Goal: Information Seeking & Learning: Learn about a topic

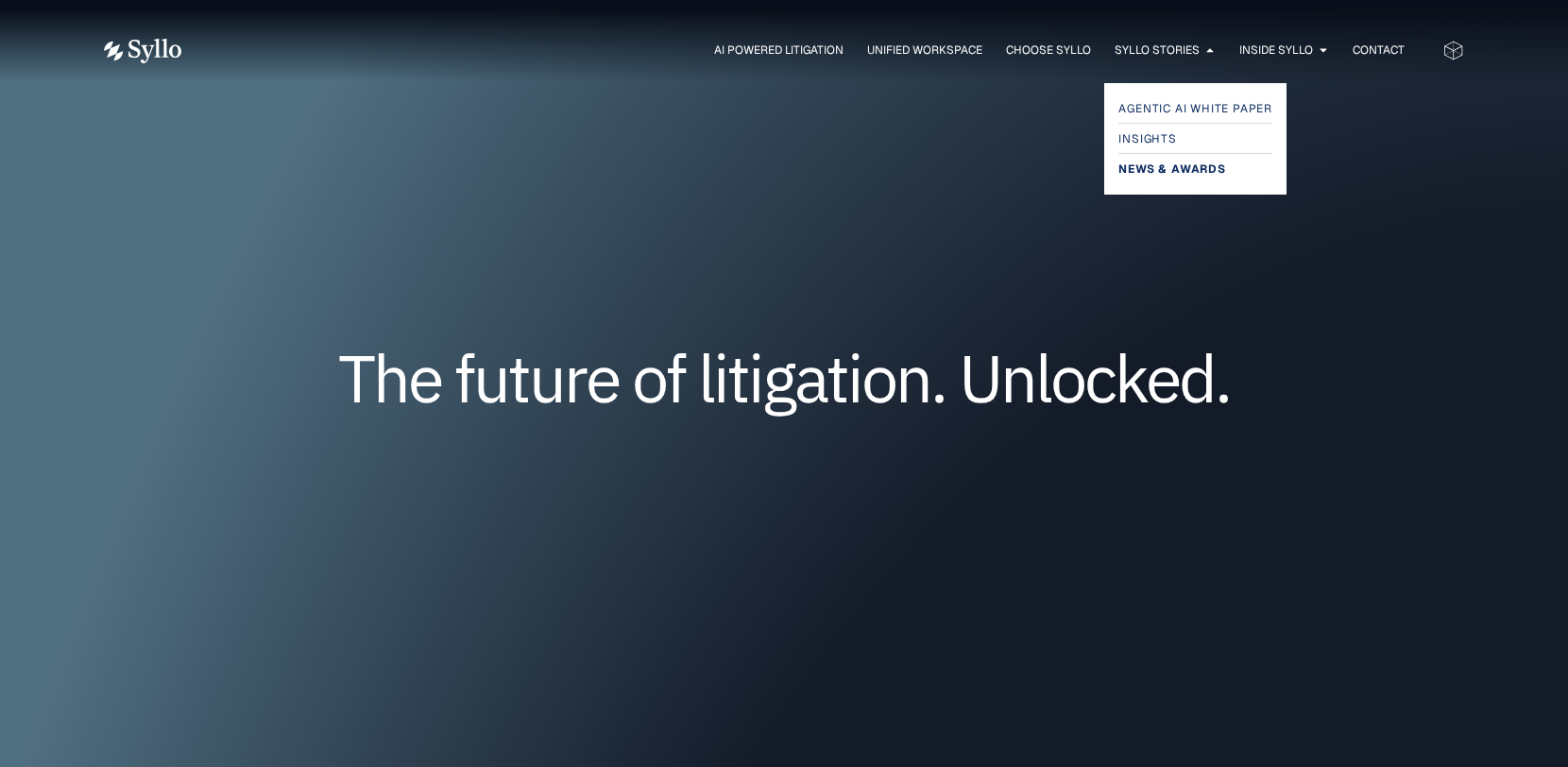
click at [1150, 168] on span "News & Awards" at bounding box center [1172, 170] width 107 height 23
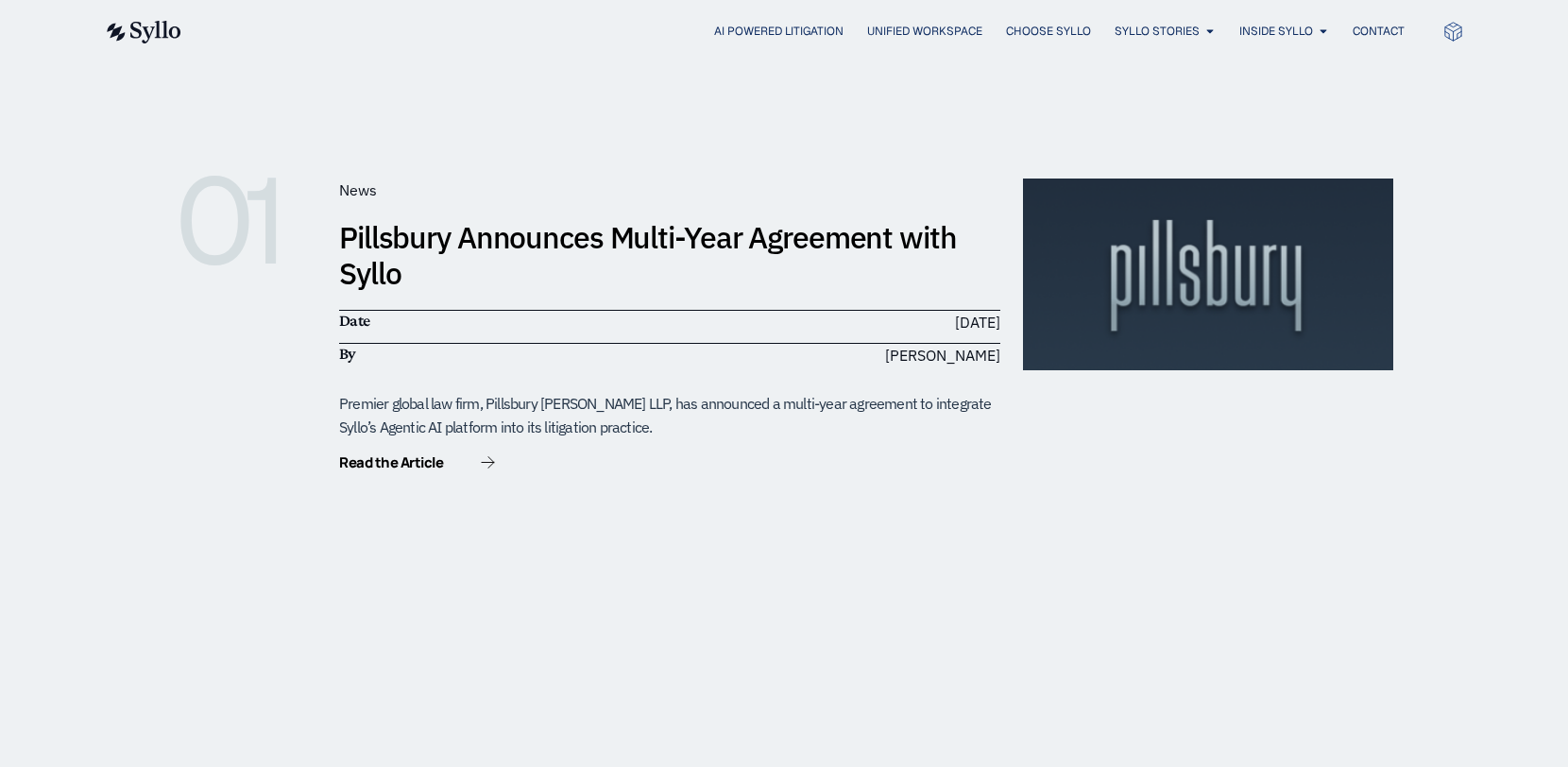
scroll to position [378, 0]
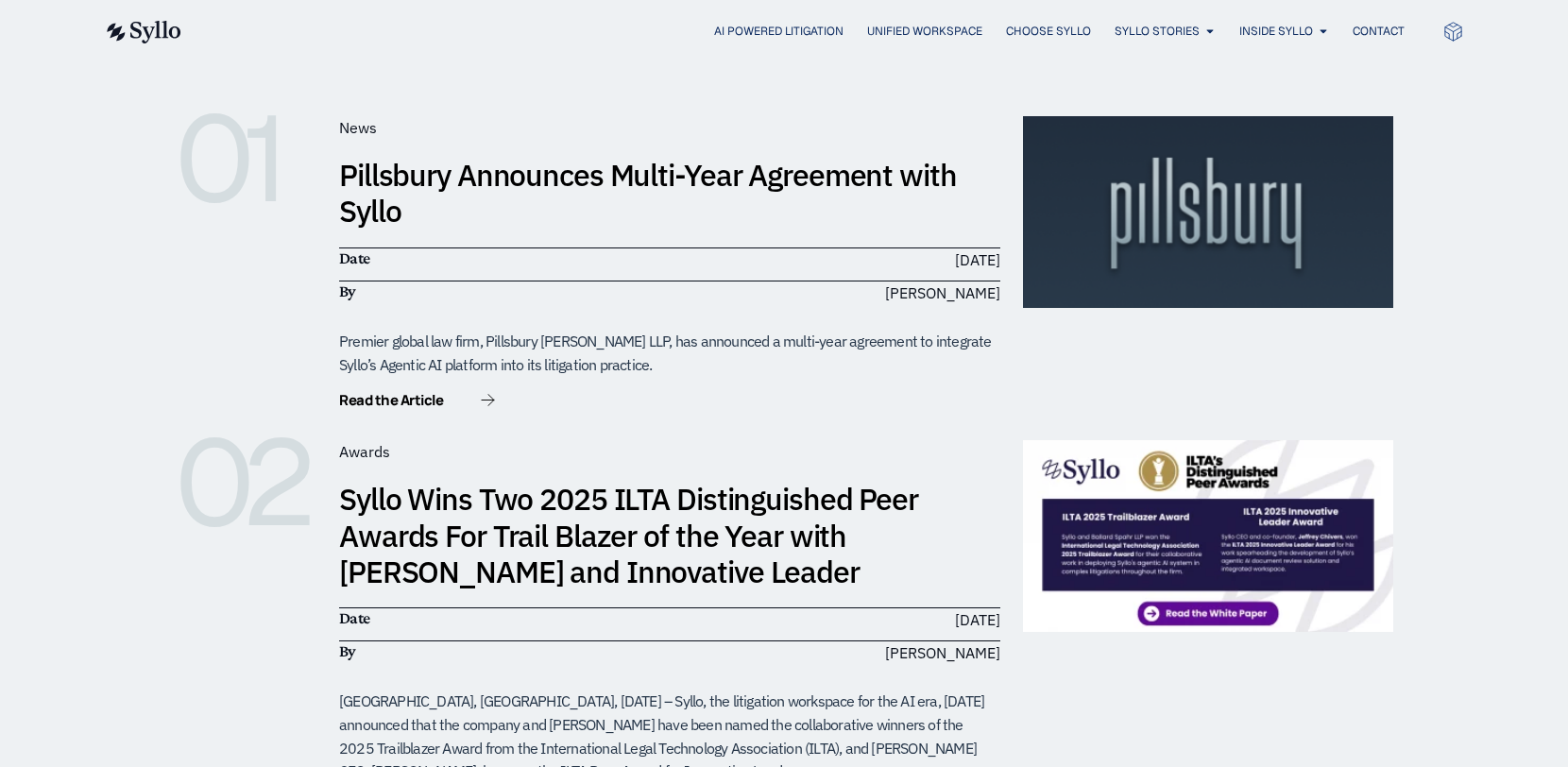
click at [496, 399] on div "Read the Article" at bounding box center [670, 400] width 662 height 23
click at [487, 399] on icon at bounding box center [488, 399] width 14 height 13
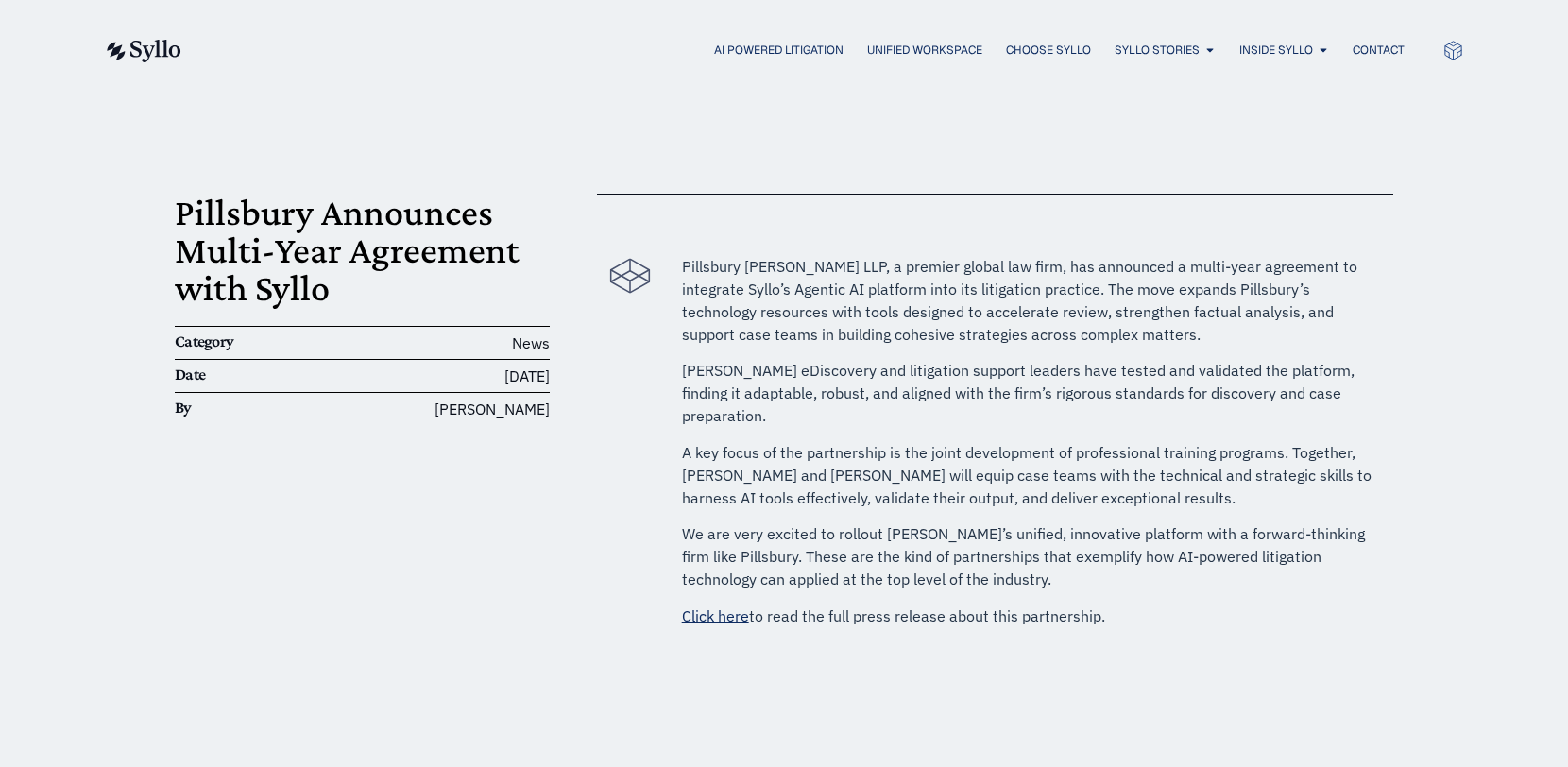
scroll to position [95, 0]
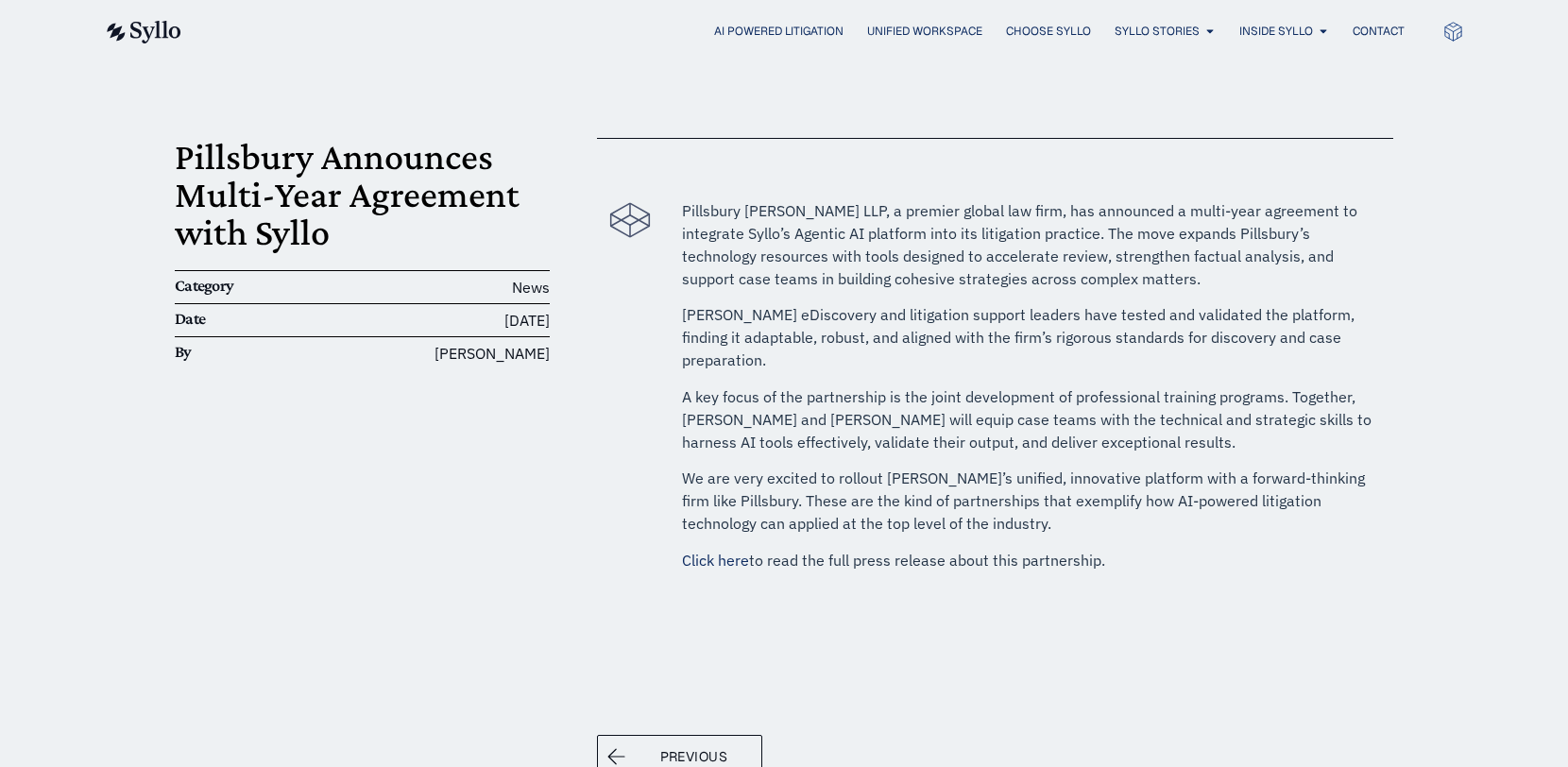
click at [728, 551] on link "Click here" at bounding box center [716, 561] width 68 height 19
